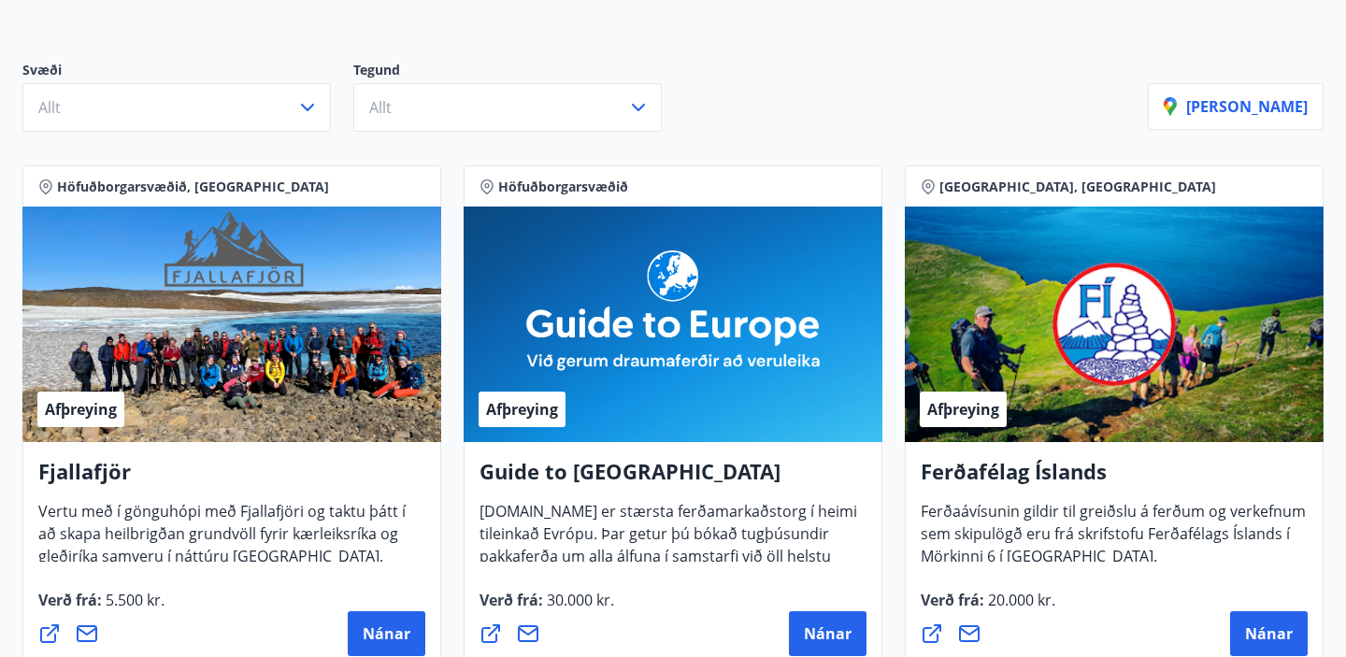
scroll to position [206, 0]
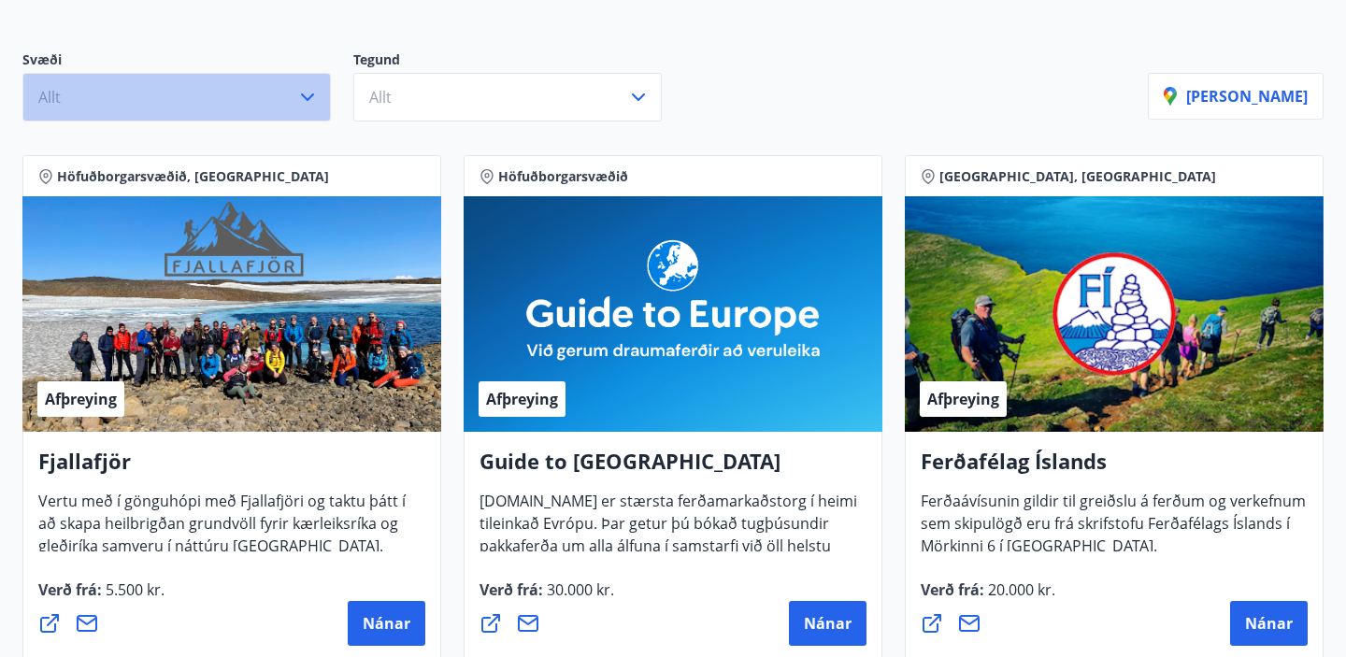
click at [161, 114] on button "Allt" at bounding box center [176, 97] width 308 height 49
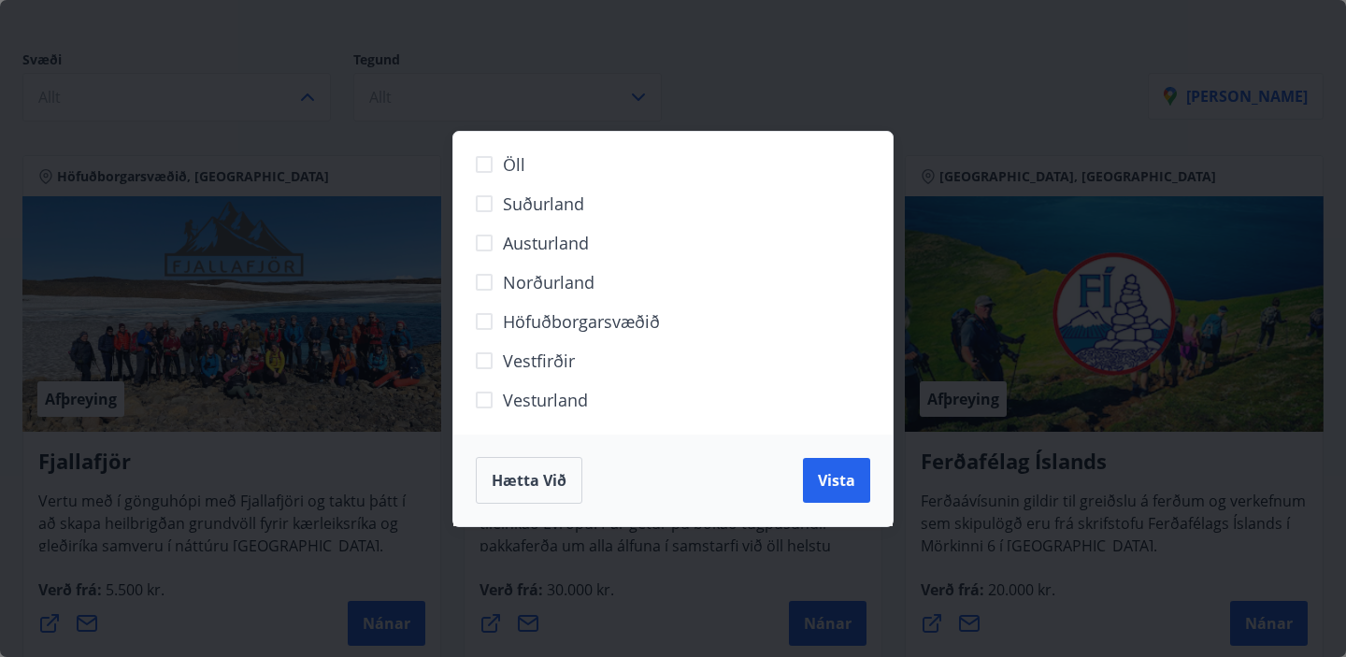
click at [534, 207] on span "Suðurland" at bounding box center [543, 204] width 81 height 24
click at [841, 487] on span "Vista" at bounding box center [836, 480] width 37 height 21
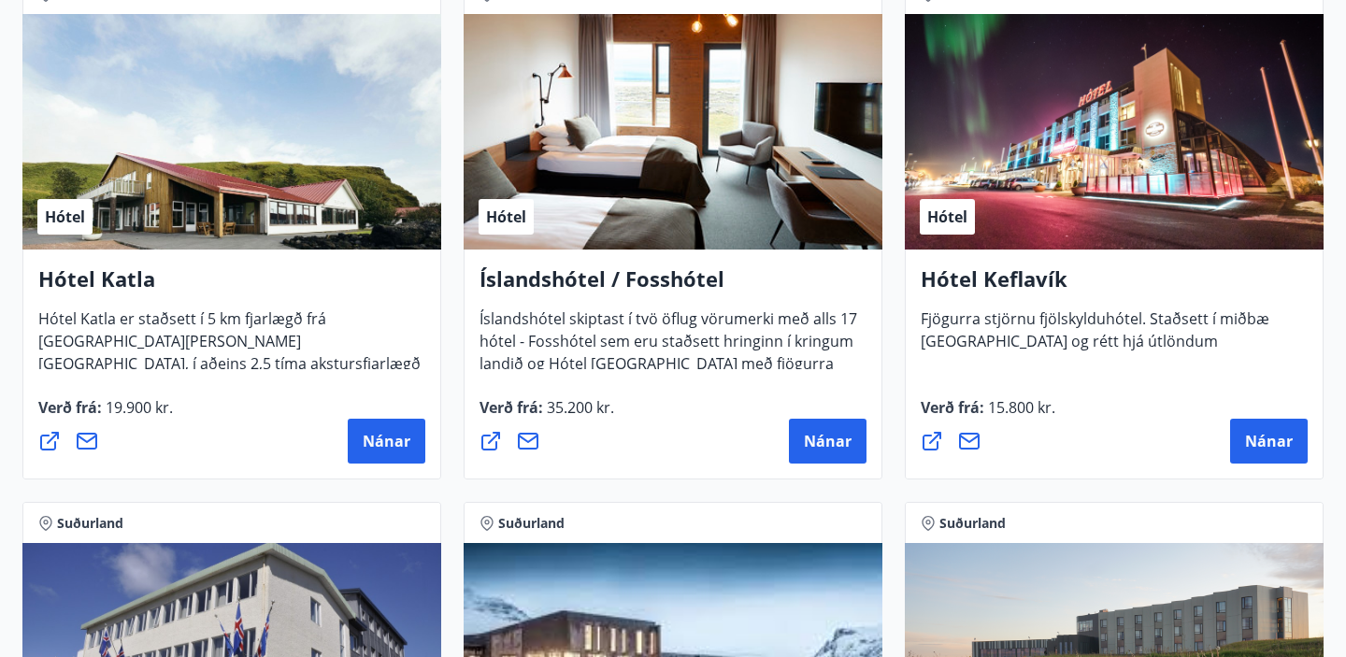
scroll to position [972, 0]
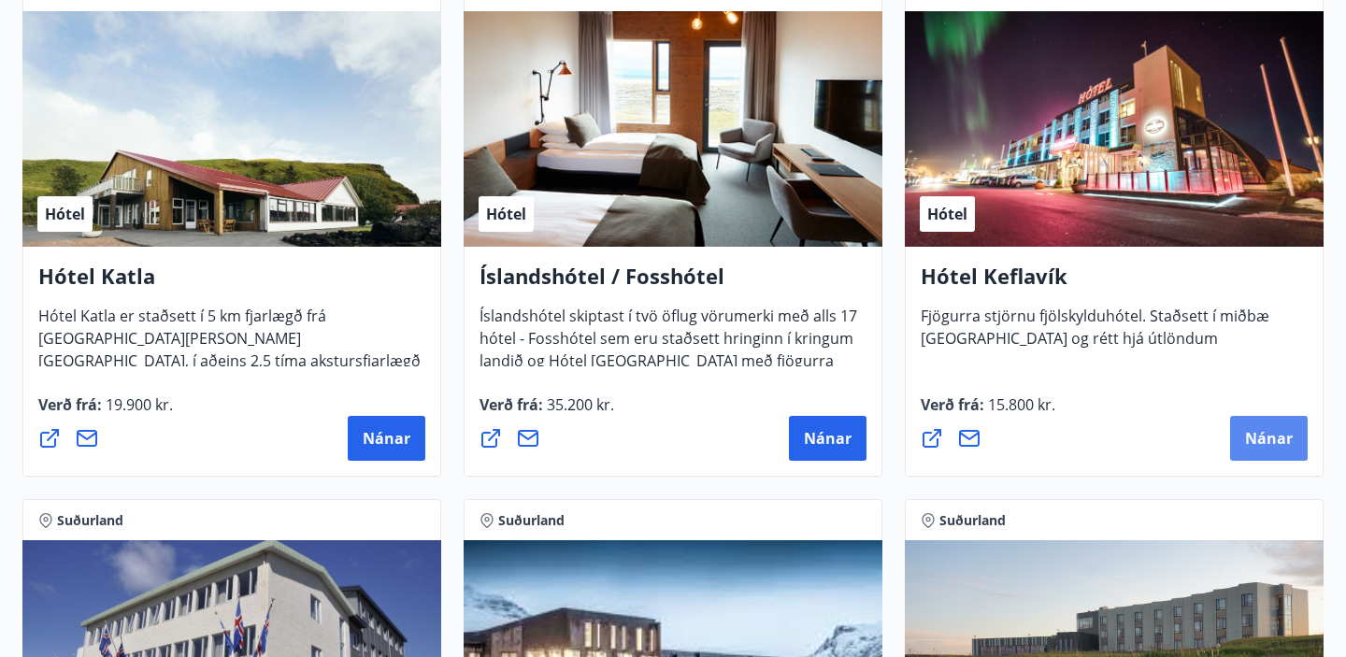
click at [1261, 432] on span "Nánar" at bounding box center [1269, 438] width 48 height 21
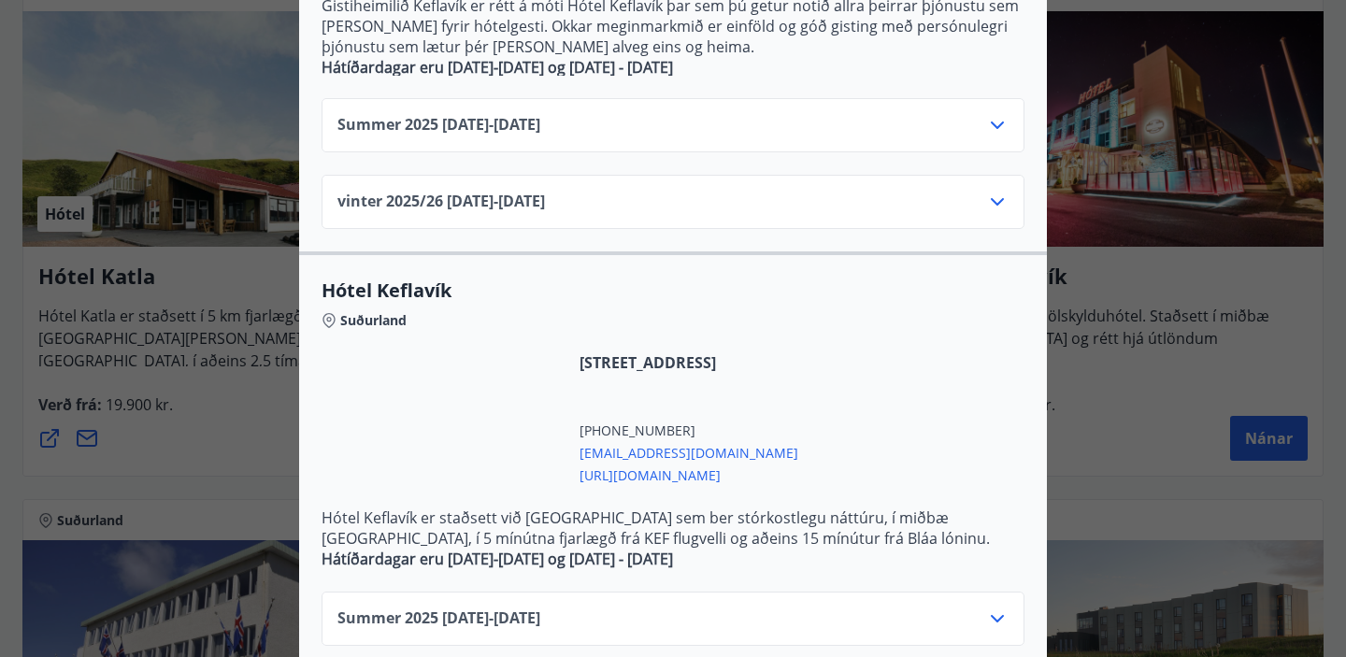
scroll to position [709, 0]
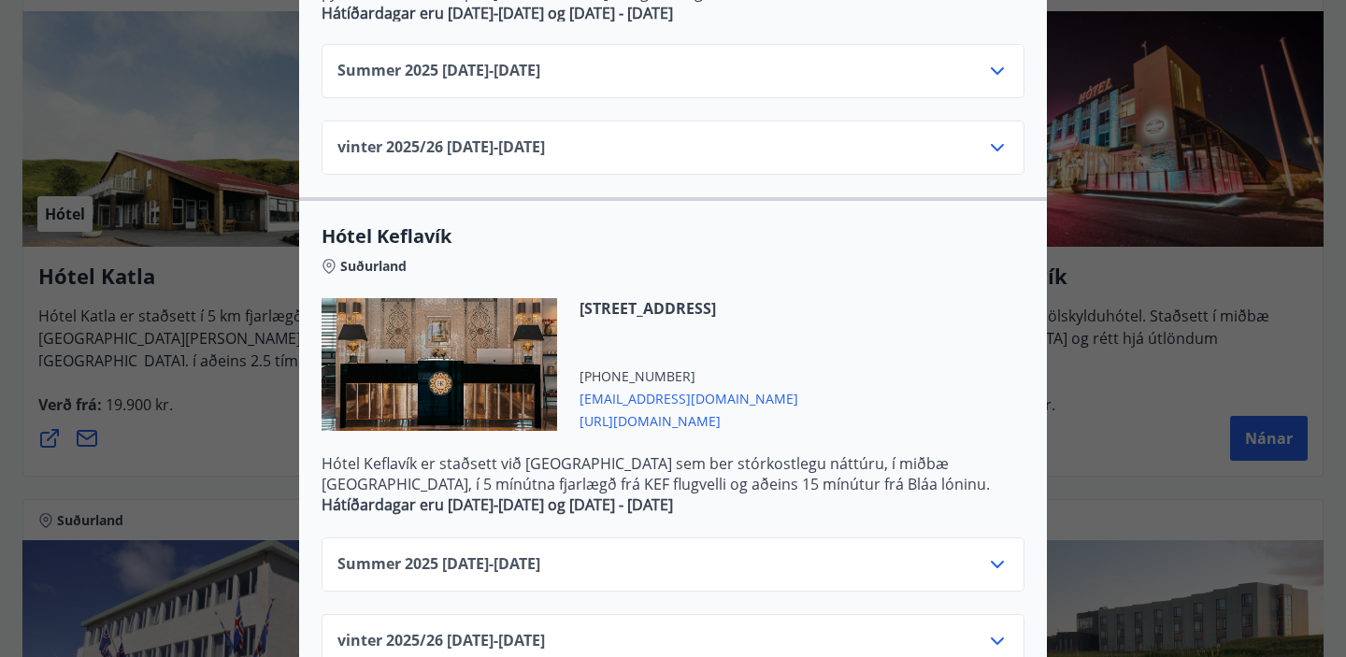
click at [540, 74] on span "Summer [PHONE_NUMBER][DATE] - [DATE]" at bounding box center [438, 71] width 203 height 22
click at [1008, 74] on div "Summer [PHONE_NUMBER][DATE] - [DATE]" at bounding box center [672, 71] width 703 height 54
click at [996, 74] on icon at bounding box center [996, 70] width 13 height 7
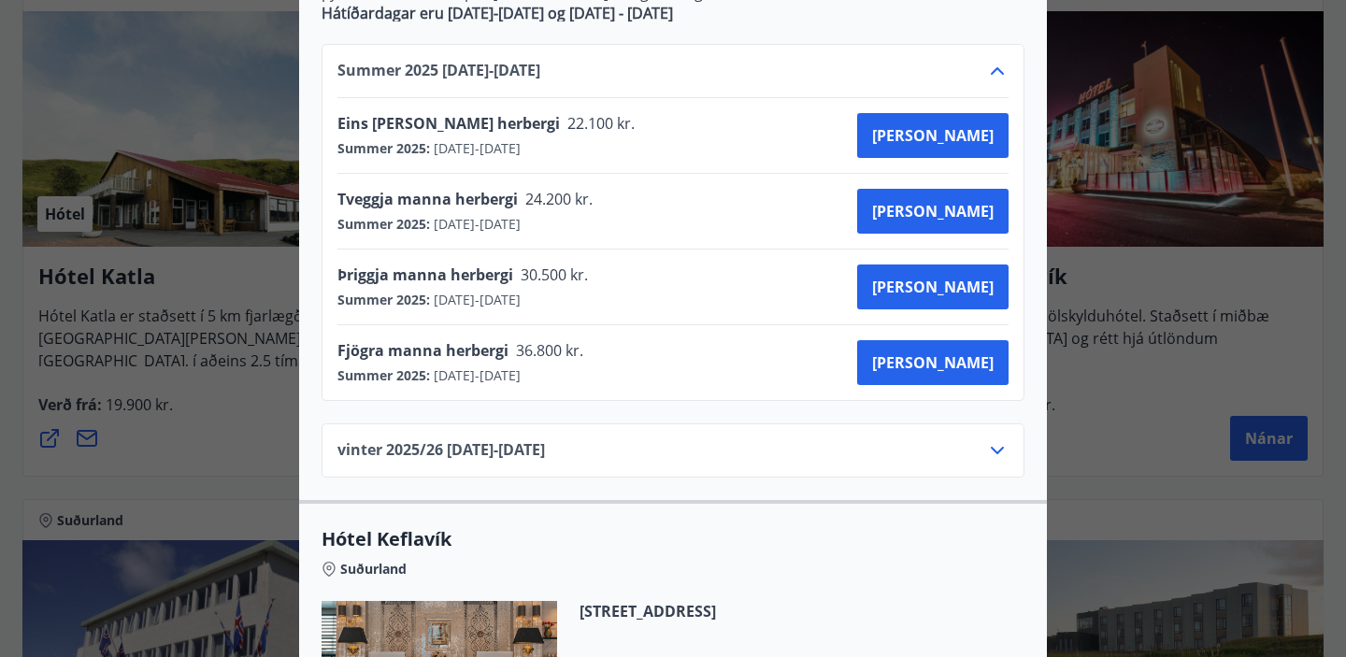
click at [707, 264] on div "Þriggja manna herbergi 30.500 kr. Summer 2025 : [DATE] - [DATE] [GEOGRAPHIC_DAT…" at bounding box center [672, 286] width 671 height 45
click at [981, 291] on span "[PERSON_NAME]" at bounding box center [932, 287] width 121 height 21
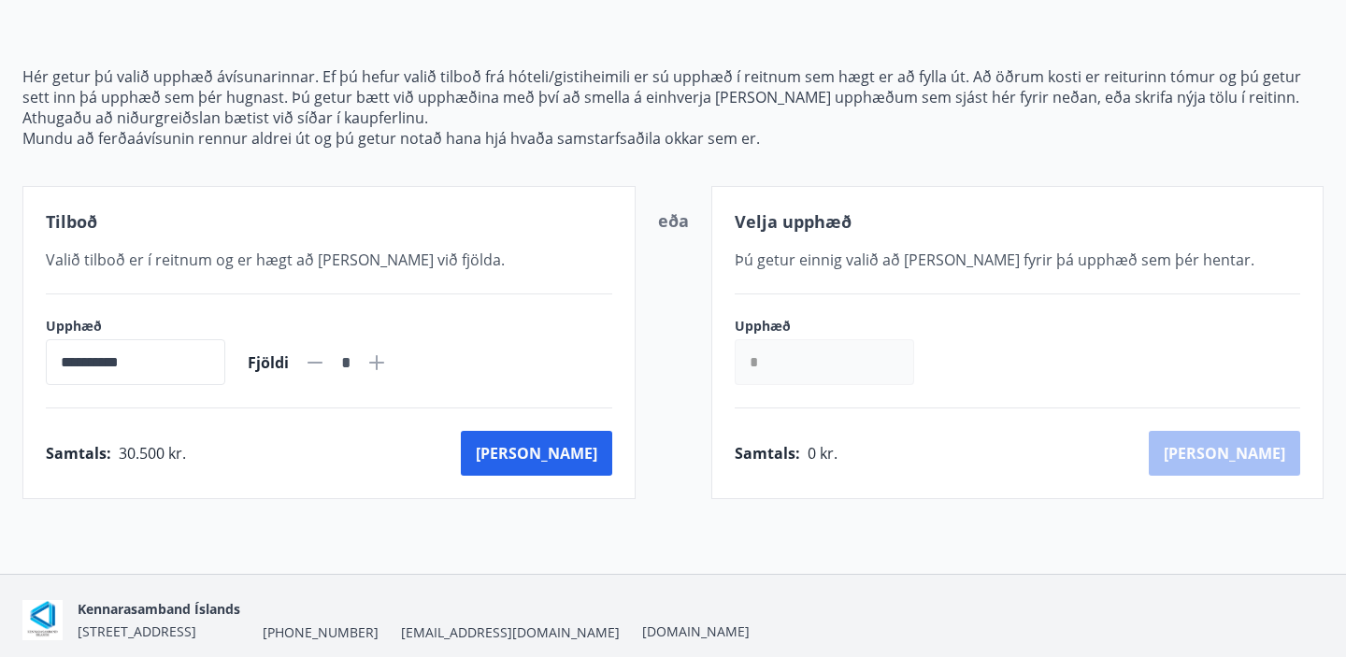
scroll to position [194, 0]
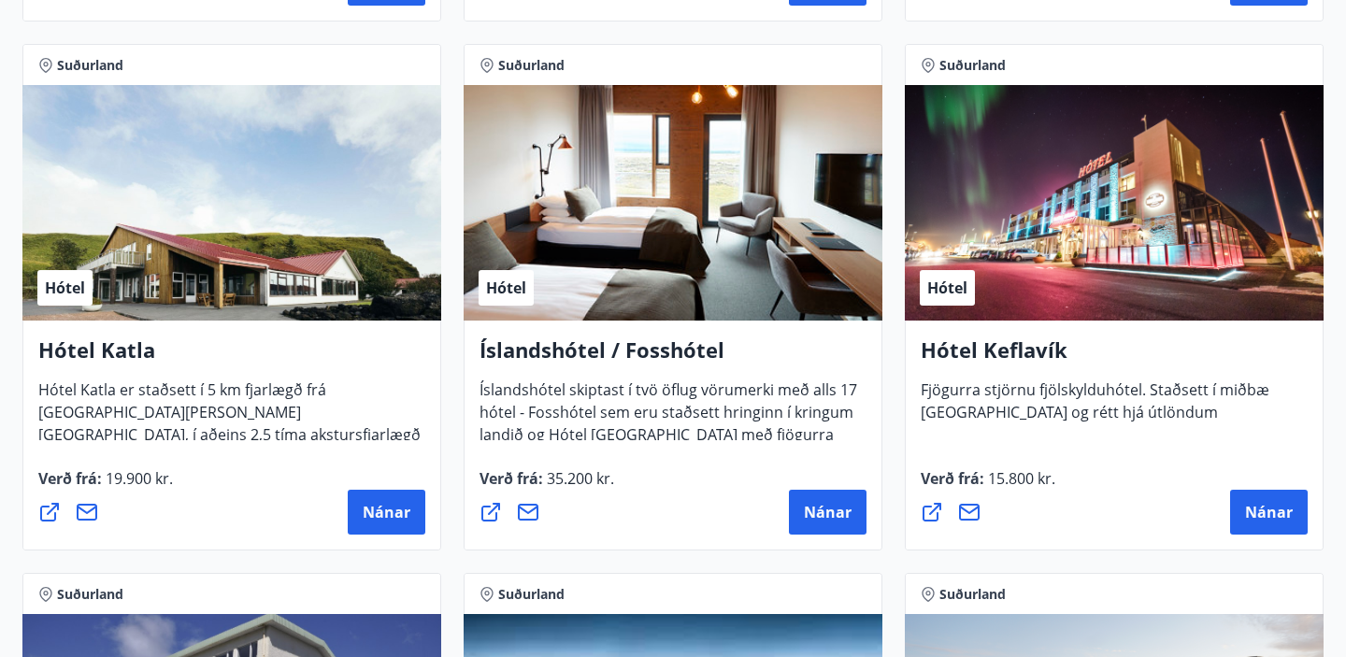
scroll to position [909, 0]
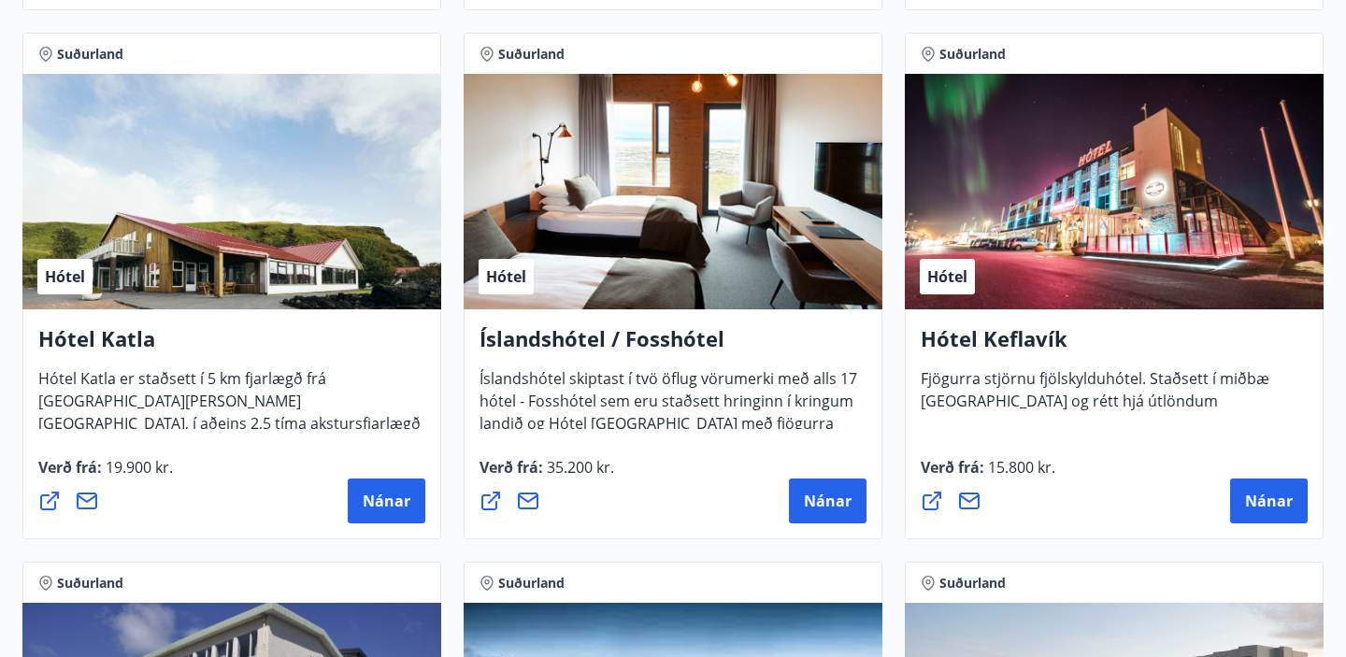
click at [1164, 211] on div "Hótel" at bounding box center [1114, 191] width 419 height 235
click at [1268, 508] on span "Nánar" at bounding box center [1269, 501] width 48 height 21
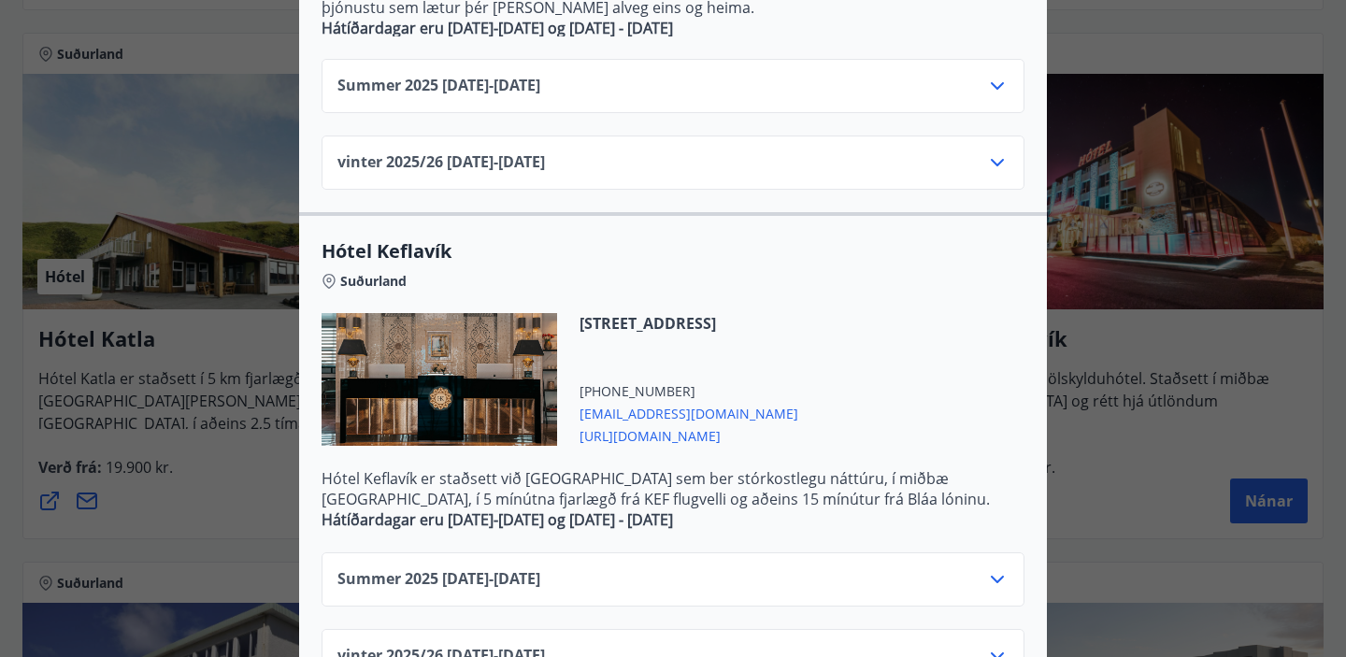
scroll to position [743, 0]
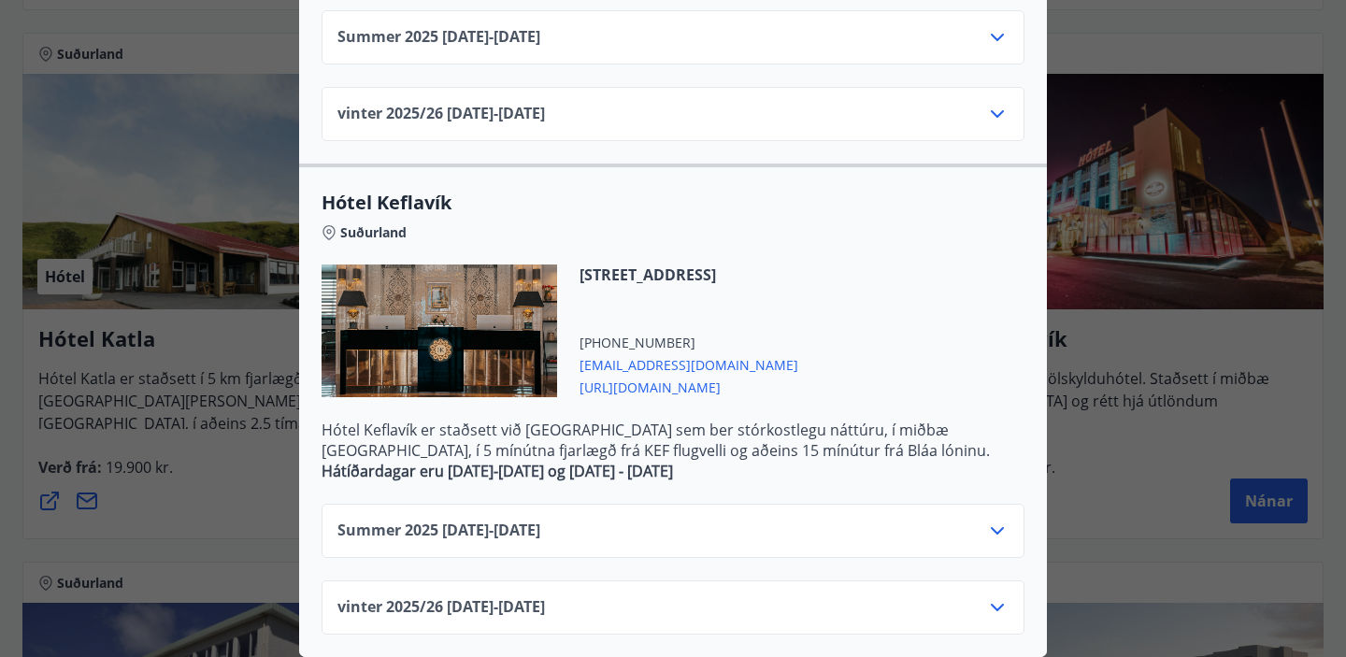
click at [1001, 527] on icon at bounding box center [996, 530] width 13 height 7
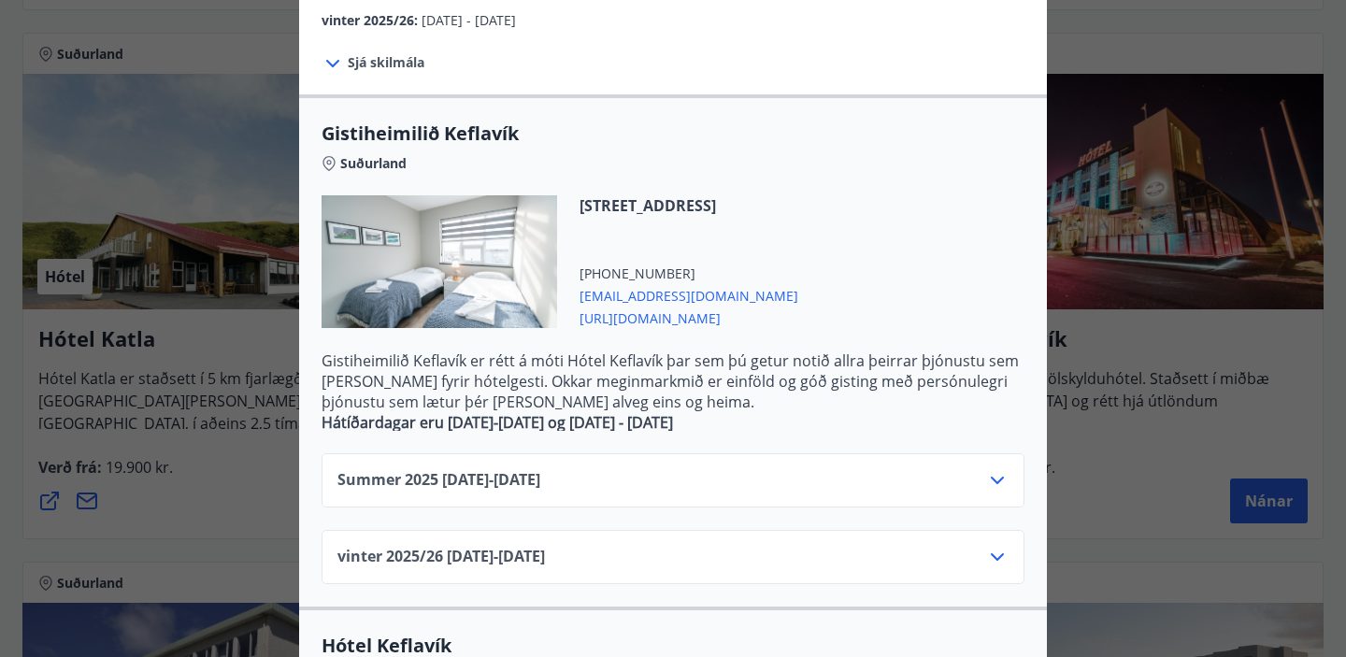
scroll to position [314, 0]
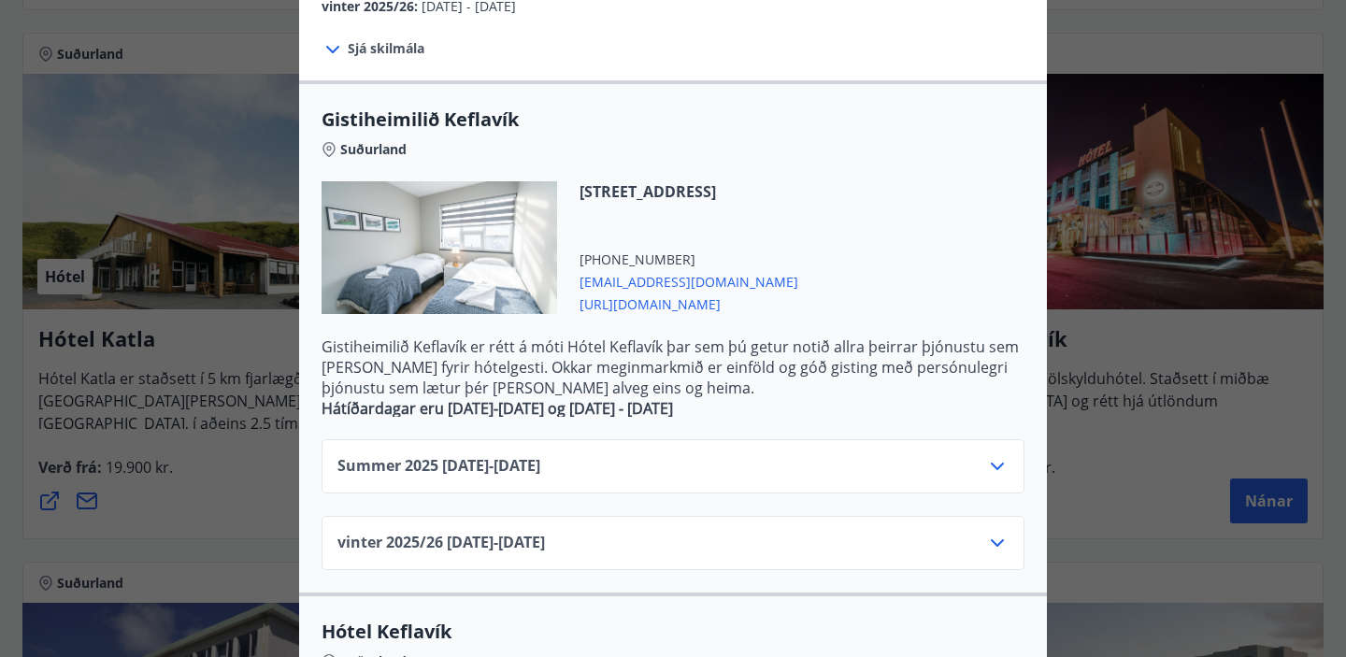
click at [1113, 321] on div "Hótel Keflavík Fjögurra stjörnu fjölskylduhótel. Staðsett í miðbæ [GEOGRAPHIC_D…" at bounding box center [673, 14] width 1346 height 657
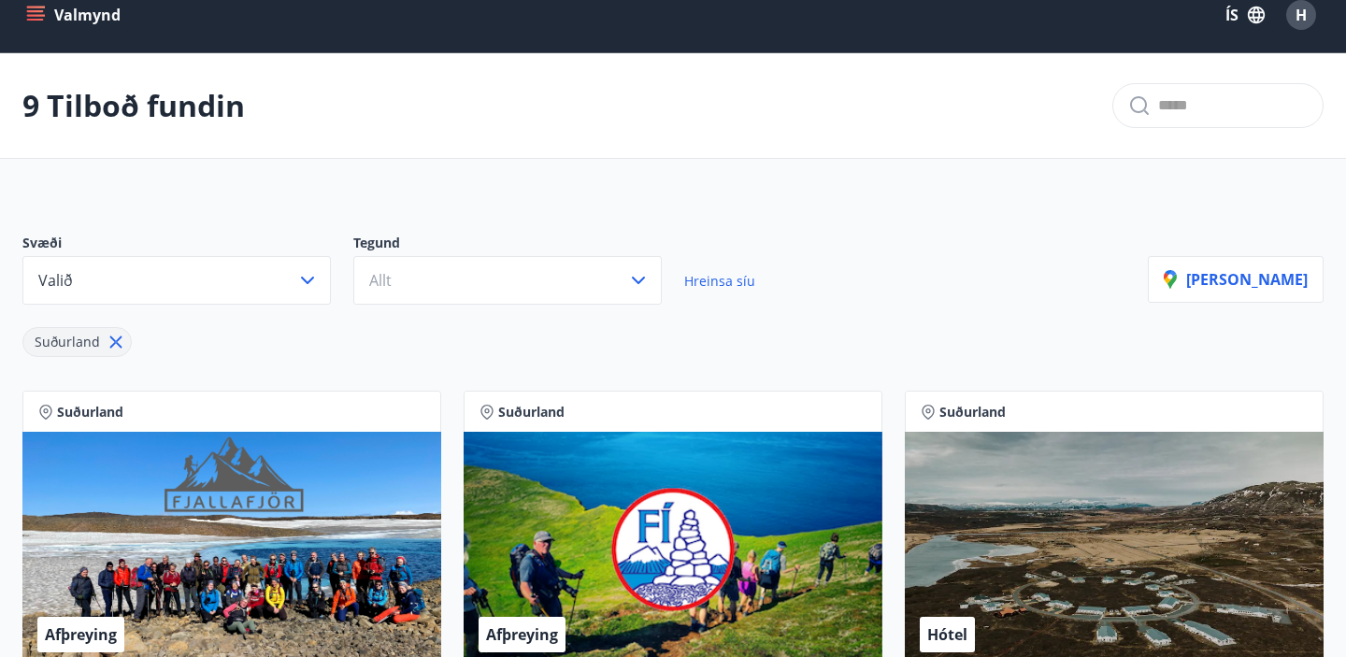
scroll to position [0, 0]
